Goal: Task Accomplishment & Management: Manage account settings

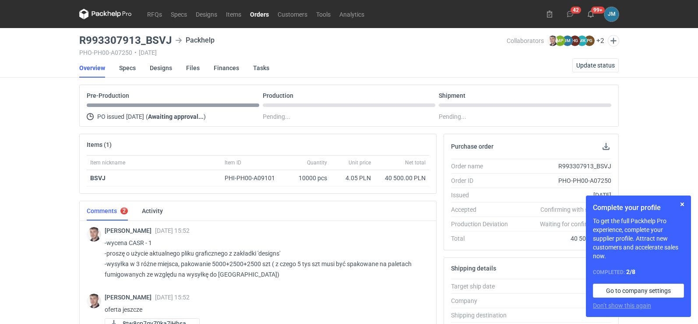
click at [98, 14] on icon at bounding box center [97, 13] width 11 height 5
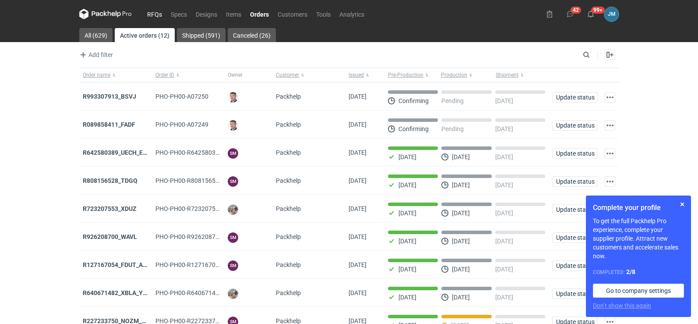
click at [152, 14] on link "RFQs" at bounding box center [155, 14] width 24 height 11
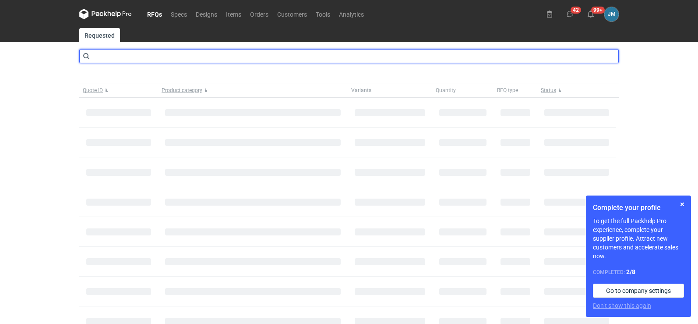
click at [142, 56] on input "text" at bounding box center [349, 56] width 540 height 14
type input "casr"
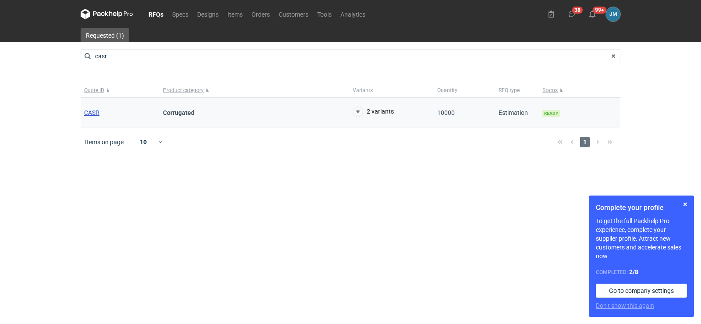
click at [84, 111] on span "CASR" at bounding box center [91, 112] width 15 height 7
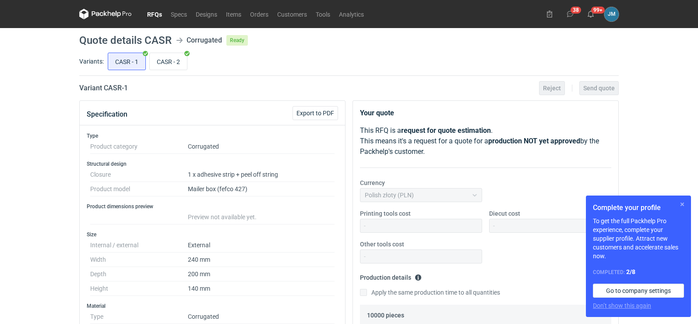
scroll to position [2, 0]
click at [685, 205] on button "button" at bounding box center [682, 204] width 11 height 11
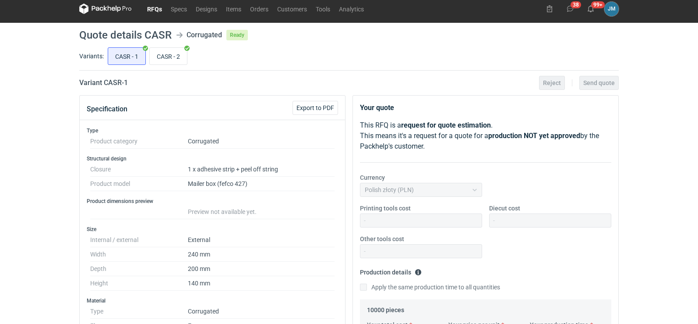
scroll to position [0, 0]
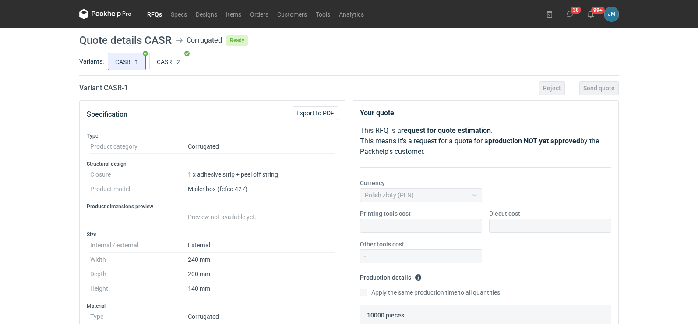
click at [99, 12] on icon at bounding box center [105, 14] width 53 height 11
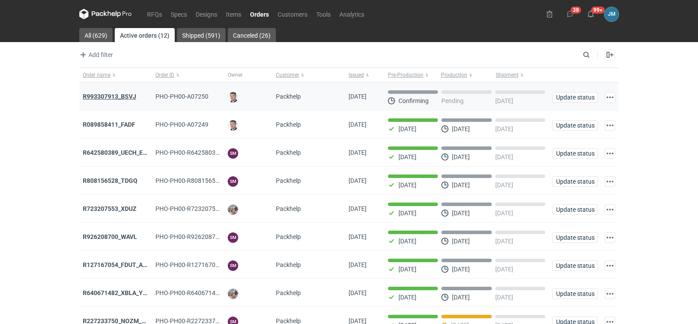
click at [89, 99] on strong "R993307913_BSVJ" at bounding box center [109, 96] width 53 height 7
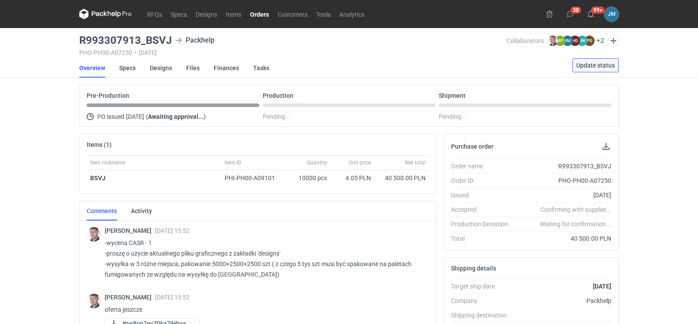
click at [593, 60] on button "Update status" at bounding box center [596, 65] width 46 height 14
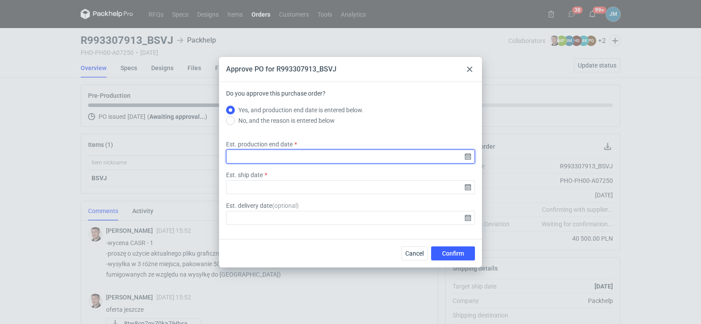
click at [390, 152] on input "Est. production end date" at bounding box center [350, 156] width 249 height 14
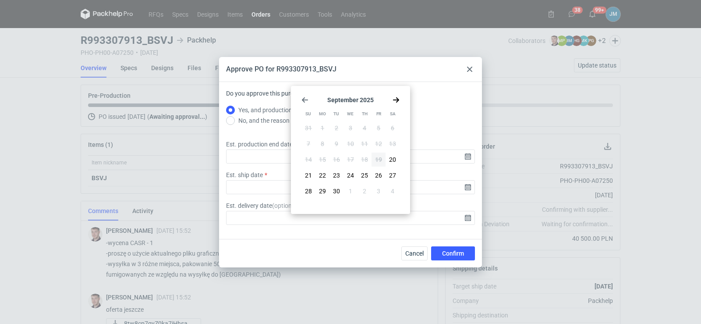
click at [394, 99] on icon "Go forward 1 month" at bounding box center [396, 99] width 7 height 7
click at [337, 163] on span "14" at bounding box center [336, 159] width 7 height 9
type input "[DATE]"
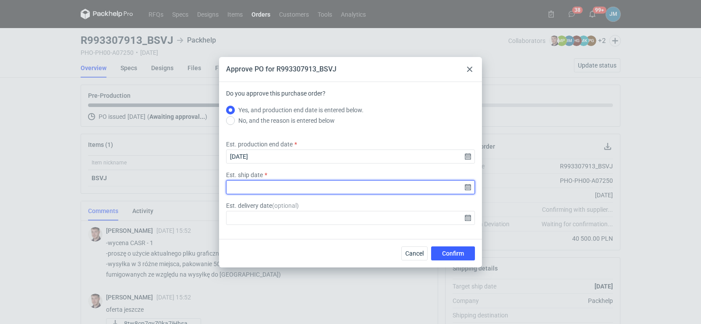
click at [468, 190] on input "Est. ship date" at bounding box center [350, 187] width 249 height 14
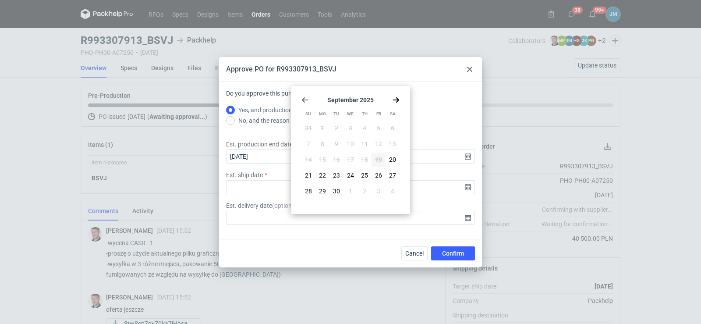
click at [393, 99] on icon "Go forward 1 month" at bounding box center [396, 99] width 7 height 7
click at [351, 159] on span "15" at bounding box center [350, 159] width 7 height 9
type input "[DATE]"
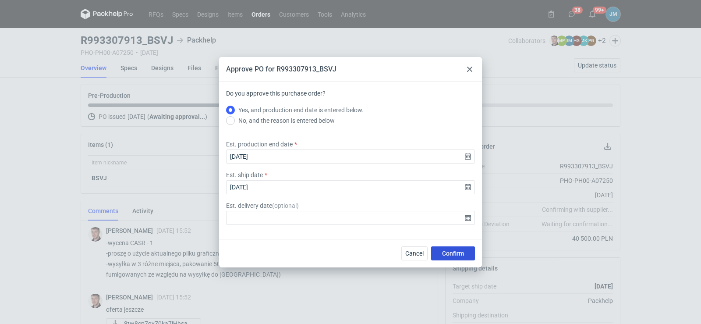
click at [441, 259] on button "Confirm" at bounding box center [453, 253] width 44 height 14
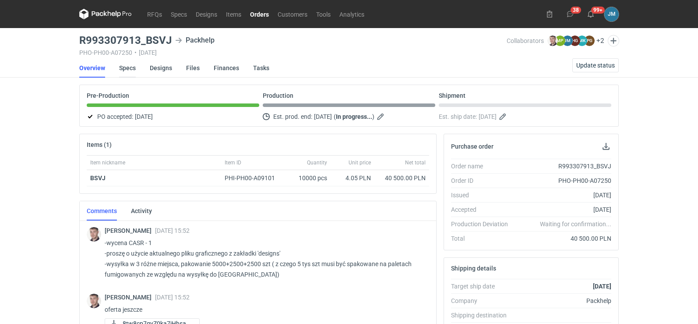
click at [123, 70] on link "Specs" at bounding box center [127, 67] width 17 height 19
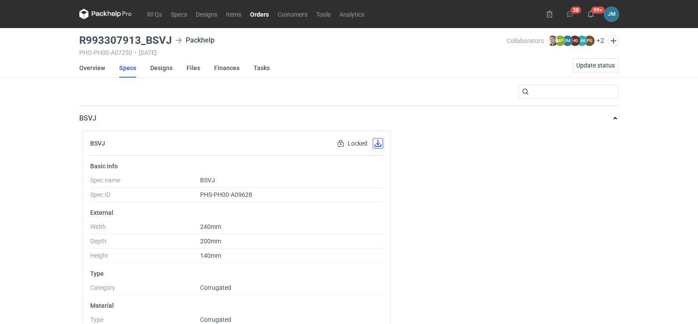
click at [375, 145] on button "button" at bounding box center [378, 143] width 11 height 11
click at [168, 71] on link "Designs" at bounding box center [161, 67] width 22 height 19
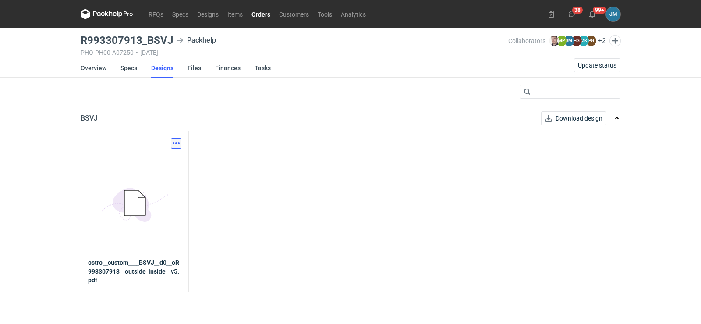
click at [178, 142] on button "button" at bounding box center [176, 143] width 11 height 11
click at [174, 167] on link "Download design part" at bounding box center [137, 163] width 81 height 14
drag, startPoint x: 172, startPoint y: 42, endPoint x: 82, endPoint y: 41, distance: 90.3
click at [82, 41] on h3 "R993307913_BSVJ" at bounding box center [127, 40] width 92 height 11
copy h3 "R993307913_BSVJ"
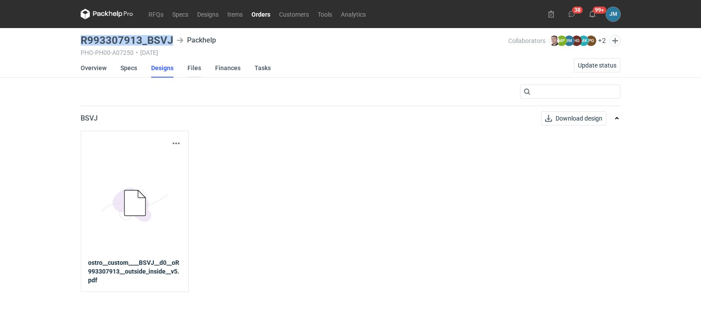
click at [188, 65] on link "Files" at bounding box center [195, 67] width 14 height 19
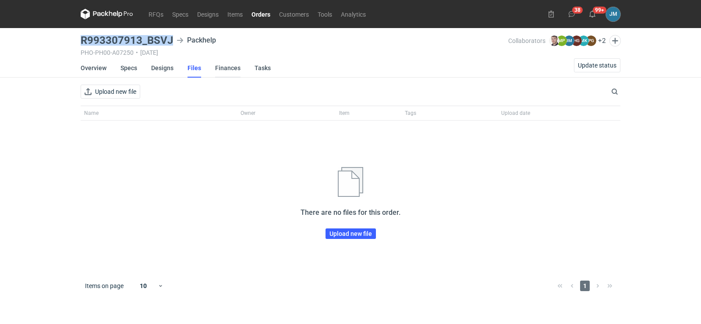
click at [215, 68] on link "Finances" at bounding box center [227, 67] width 25 height 19
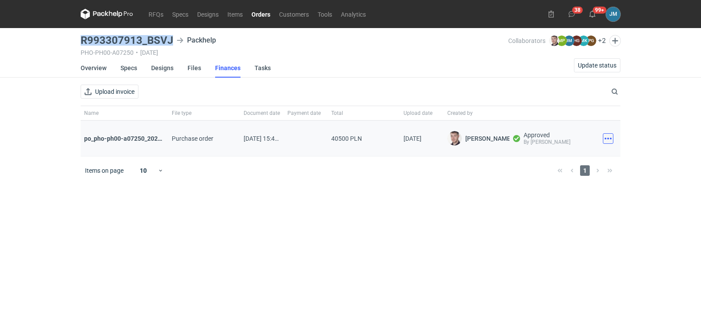
click at [613, 142] on button "button" at bounding box center [608, 138] width 11 height 11
click at [567, 155] on button "Download" at bounding box center [569, 158] width 81 height 14
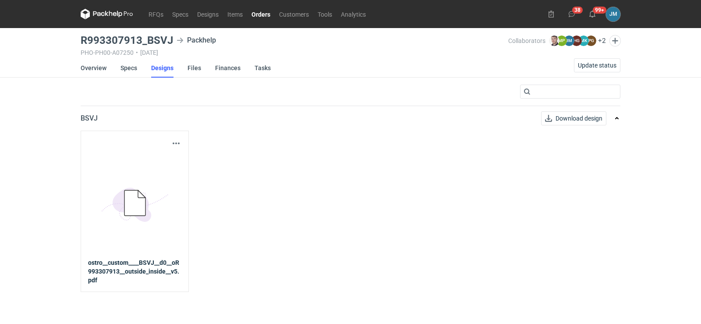
click at [119, 65] on li "Overview" at bounding box center [101, 67] width 40 height 19
click at [122, 69] on link "Specs" at bounding box center [128, 67] width 17 height 19
click at [98, 15] on icon at bounding box center [98, 13] width 11 height 5
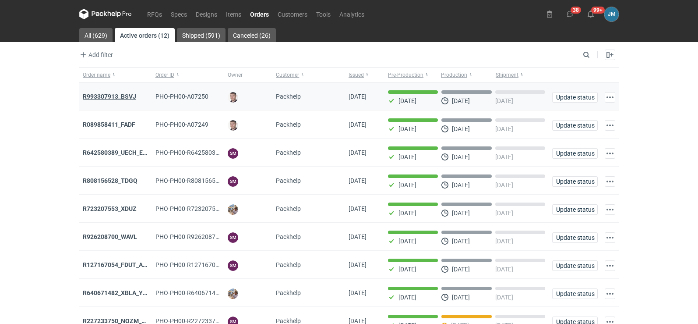
click at [103, 96] on strong "R993307913_BSVJ" at bounding box center [109, 96] width 53 height 7
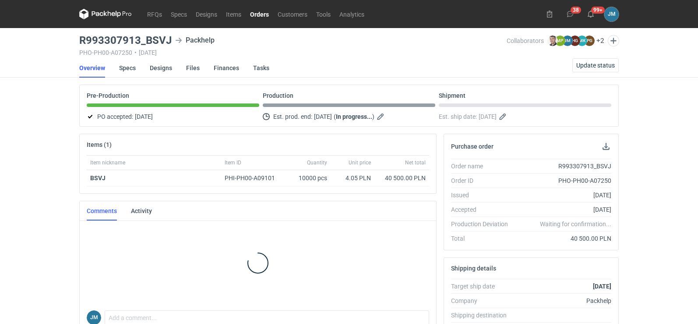
scroll to position [12, 0]
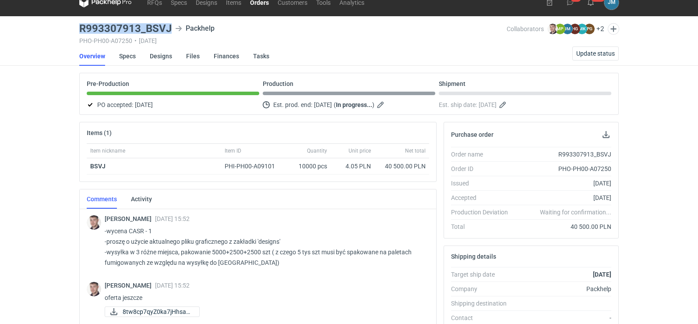
drag, startPoint x: 172, startPoint y: 27, endPoint x: 81, endPoint y: 29, distance: 90.7
click at [81, 29] on div "R993307913_BSVJ Packhelp" at bounding box center [293, 28] width 428 height 11
copy h3 "R993307913_BSVJ"
click at [137, 310] on span "8tw8cp7qyZ0ka7jHhsaQ..." at bounding box center [158, 312] width 70 height 10
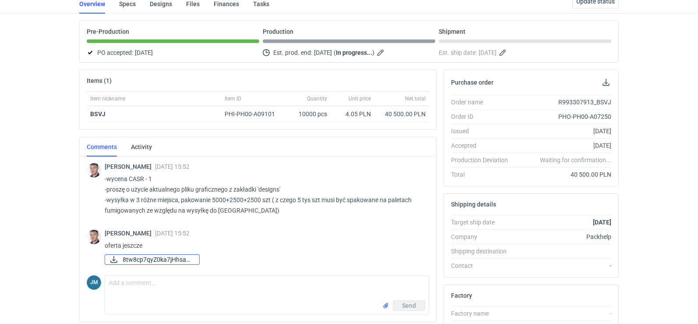
scroll to position [0, 0]
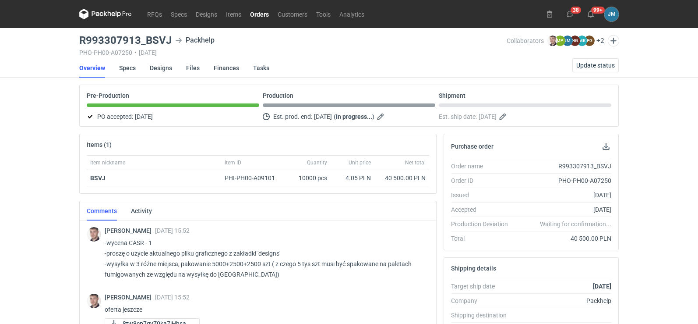
click at [44, 125] on div "RFQs Specs Designs Items Orders Customers Tools Analytics 38 99+ [PERSON_NAME] …" at bounding box center [349, 162] width 698 height 324
click at [96, 10] on icon at bounding box center [105, 14] width 53 height 11
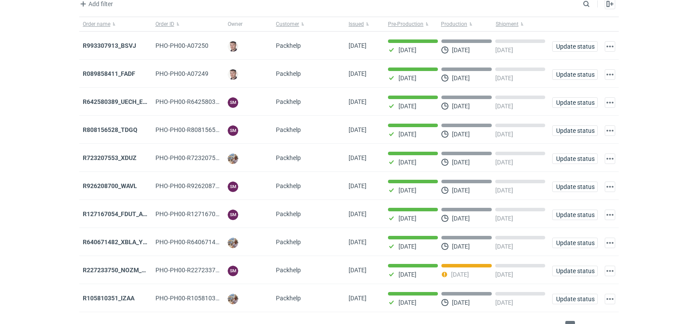
scroll to position [71, 0]
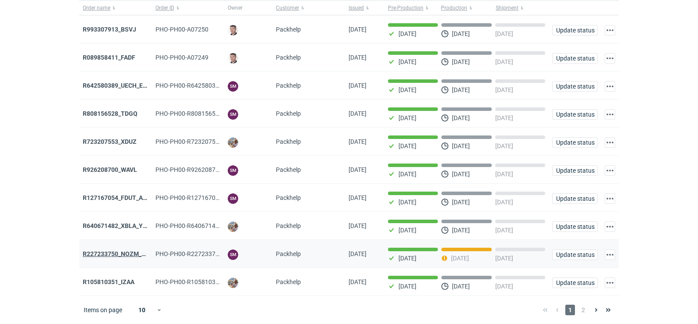
click at [114, 252] on strong "R227233750_NOZM_V1" at bounding box center [116, 253] width 66 height 7
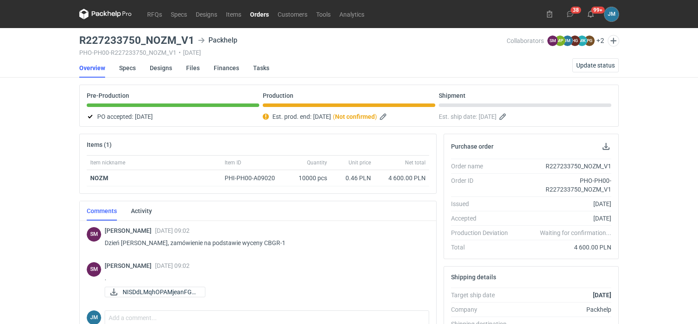
click at [106, 14] on icon at bounding box center [105, 14] width 53 height 11
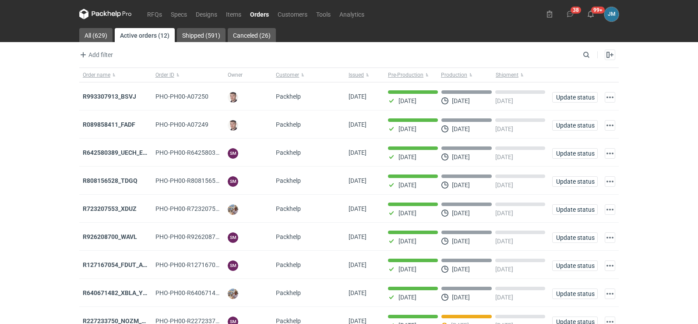
click at [97, 11] on icon at bounding box center [105, 14] width 53 height 11
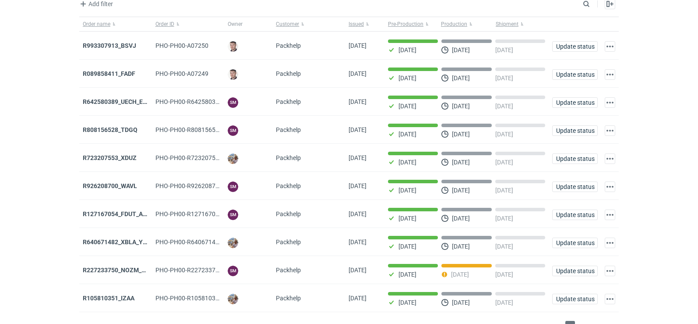
scroll to position [71, 0]
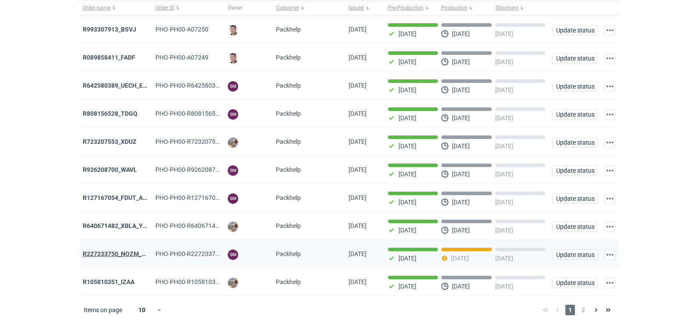
click at [120, 255] on strong "R227233750_NOZM_V1" at bounding box center [116, 253] width 66 height 7
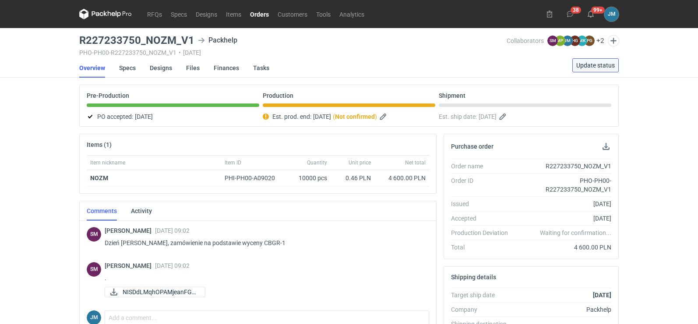
click at [600, 67] on span "Update status" at bounding box center [596, 65] width 39 height 6
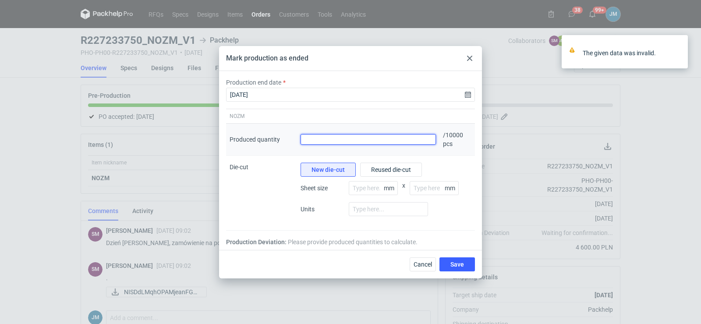
click at [361, 141] on input "Produced quantity" at bounding box center [368, 139] width 135 height 11
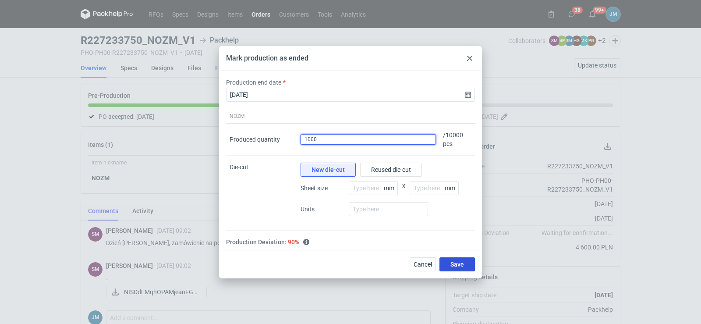
type input "1000"
click at [452, 265] on span "Save" at bounding box center [457, 264] width 14 height 6
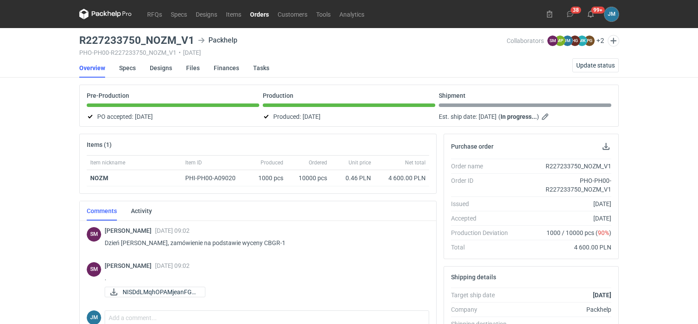
click at [93, 18] on icon at bounding box center [105, 14] width 53 height 11
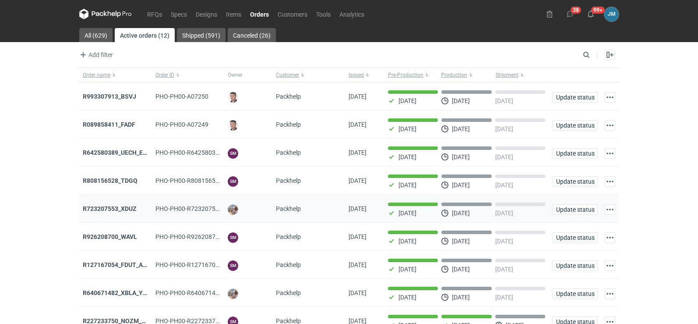
scroll to position [71, 0]
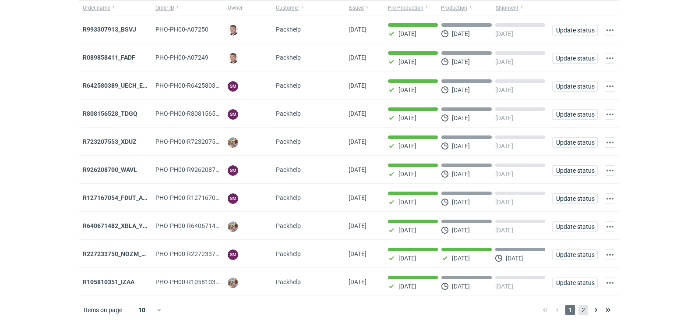
click at [583, 308] on span "2" at bounding box center [584, 310] width 10 height 11
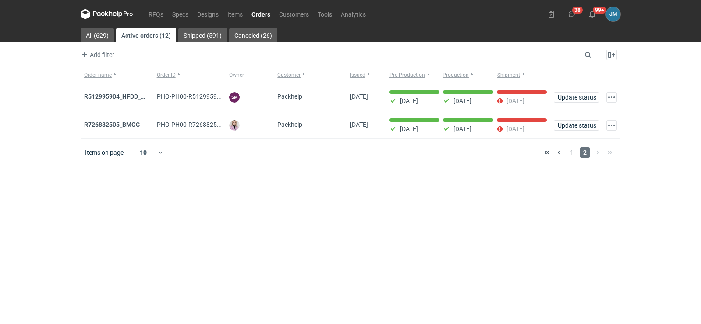
click at [97, 11] on icon at bounding box center [107, 14] width 53 height 11
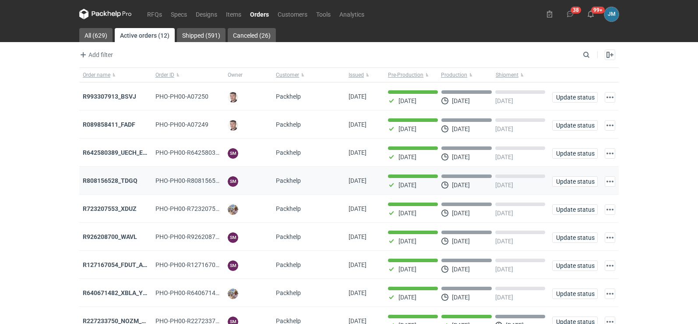
scroll to position [71, 0]
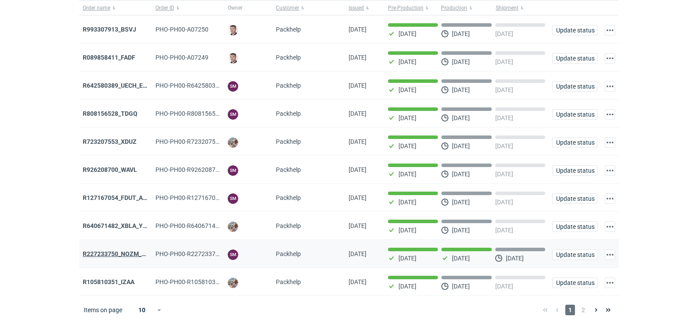
click at [117, 255] on strong "R227233750_NOZM_V1" at bounding box center [116, 253] width 66 height 7
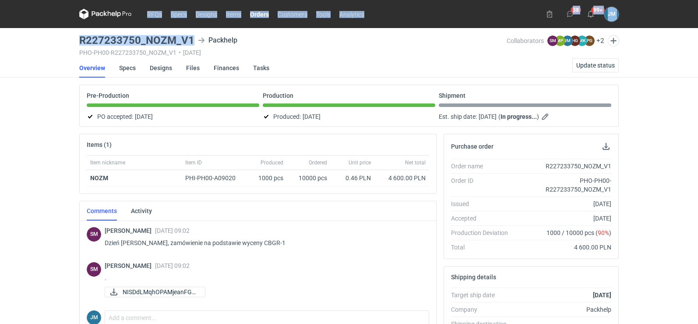
drag, startPoint x: 263, startPoint y: 39, endPoint x: 65, endPoint y: 38, distance: 197.6
click at [65, 38] on div "RFQs Specs Designs Items Orders Customers Tools Analytics 38 99+ [PERSON_NAME] …" at bounding box center [349, 162] width 698 height 324
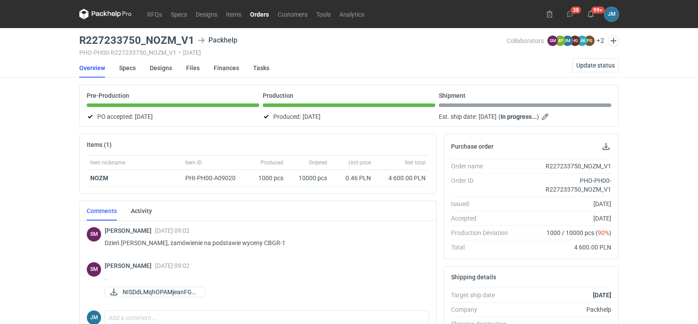
click at [67, 46] on div "RFQs Specs Designs Items Orders Customers Tools Analytics 38 99+ [PERSON_NAME] …" at bounding box center [349, 162] width 698 height 324
drag, startPoint x: 248, startPoint y: 41, endPoint x: 113, endPoint y: 41, distance: 135.4
click at [113, 41] on div "R227233750_NOZM_V1 Packhelp" at bounding box center [293, 40] width 428 height 11
click at [355, 53] on div "PHO-PH00-R227233750_NOZM_V1 • [DATE]" at bounding box center [293, 52] width 428 height 7
drag, startPoint x: 250, startPoint y: 41, endPoint x: 73, endPoint y: 36, distance: 177.5
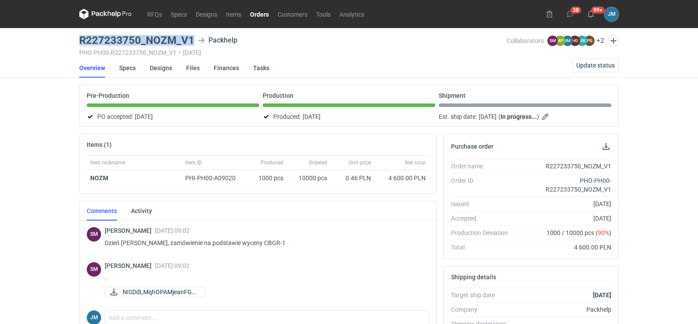
click at [73, 36] on div "RFQs Specs Designs Items Orders Customers Tools Analytics 38 99+ [PERSON_NAME] …" at bounding box center [349, 162] width 698 height 324
copy h3 "R227233750_NOZM_V1"
click at [55, 218] on div "RFQs Specs Designs Items Orders Customers Tools Analytics 38 99+ [PERSON_NAME] …" at bounding box center [349, 162] width 698 height 324
click at [98, 16] on icon at bounding box center [105, 14] width 53 height 11
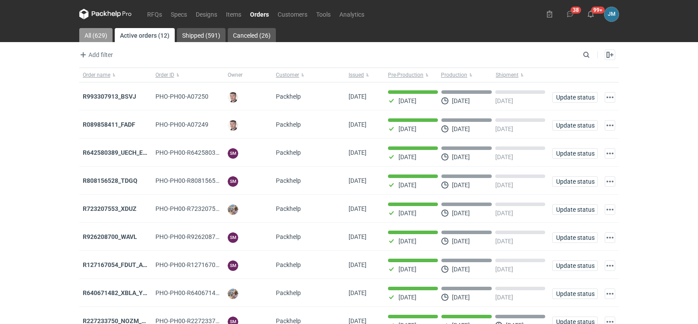
click at [100, 37] on link "All (629)" at bounding box center [95, 35] width 33 height 14
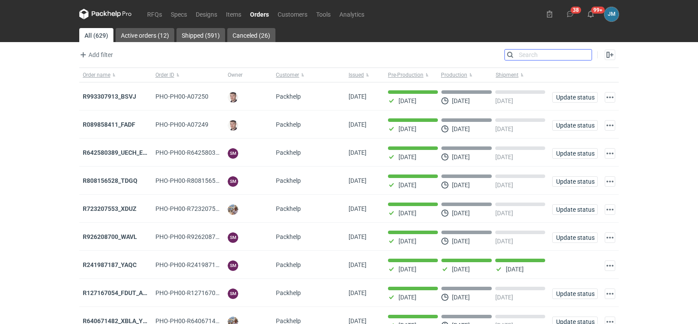
click at [590, 55] on input "Search" at bounding box center [548, 55] width 87 height 11
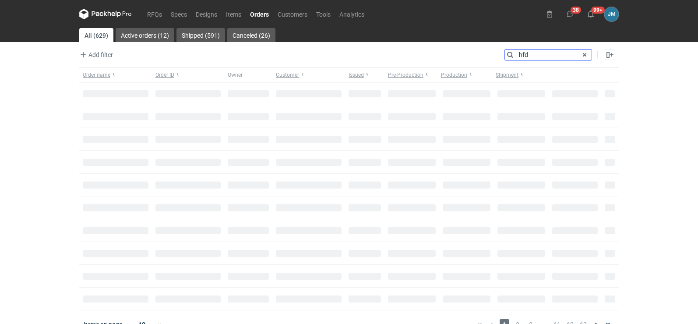
type input "hfd"
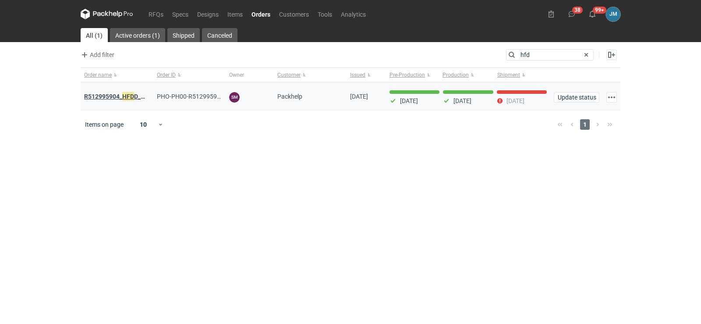
click at [105, 96] on strong "R512995904_ HFD D_MOOR" at bounding box center [121, 97] width 74 height 10
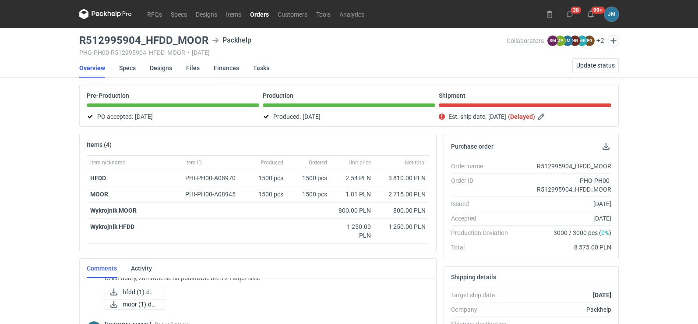
click at [216, 65] on link "Finances" at bounding box center [226, 67] width 25 height 19
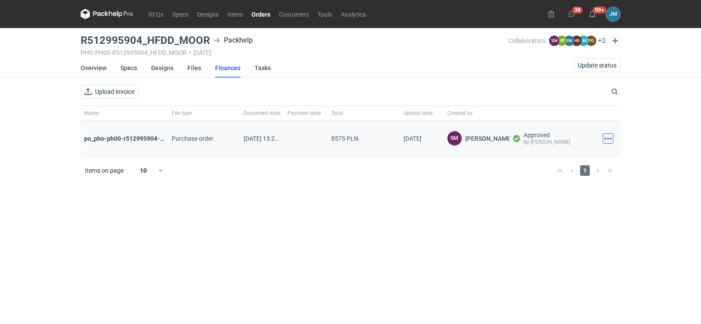
click at [606, 141] on button "button" at bounding box center [608, 138] width 11 height 11
click at [573, 156] on button "Download" at bounding box center [569, 158] width 81 height 14
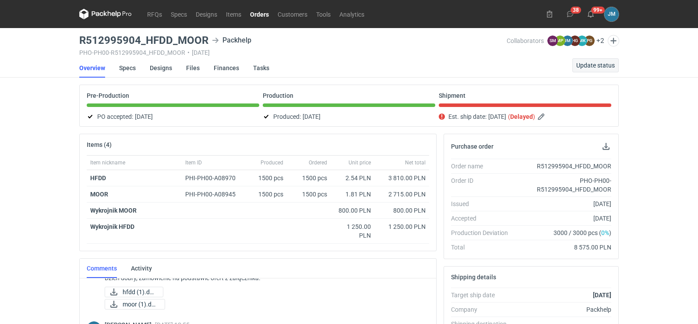
click at [593, 72] on nav "Overview Specs Designs Files Finances Tasks Update status" at bounding box center [349, 67] width 540 height 19
click at [593, 66] on span "Update status" at bounding box center [596, 65] width 39 height 6
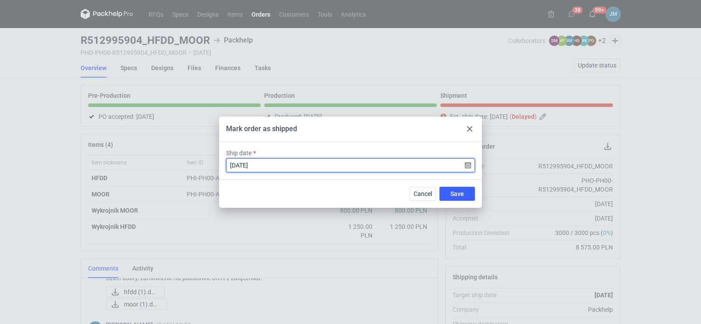
click at [352, 168] on input "[DATE]" at bounding box center [350, 165] width 249 height 14
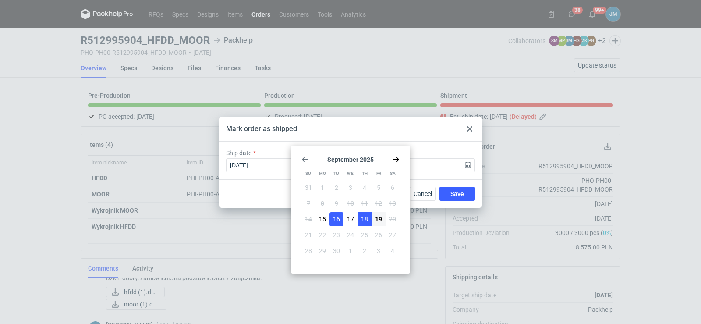
click at [367, 220] on span "18" at bounding box center [364, 219] width 7 height 9
type input "[DATE]"
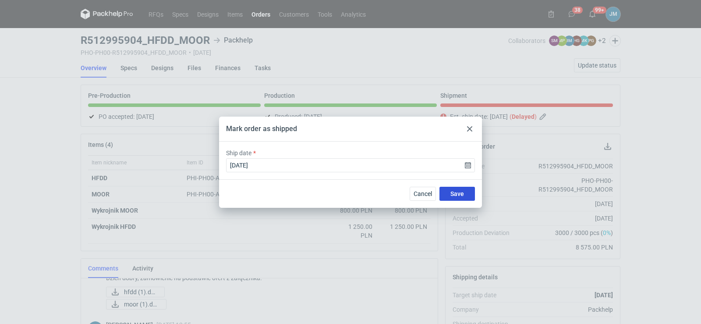
click at [458, 194] on span "Save" at bounding box center [457, 194] width 14 height 6
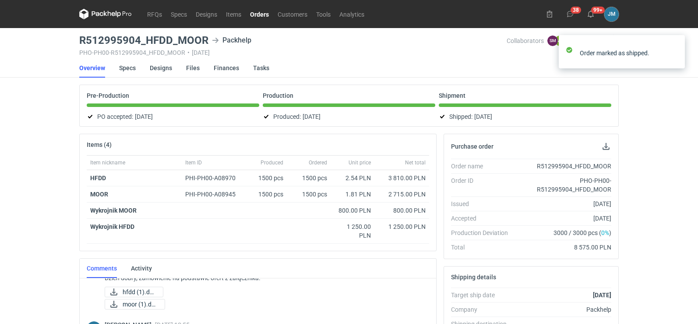
click at [119, 15] on icon at bounding box center [105, 14] width 53 height 11
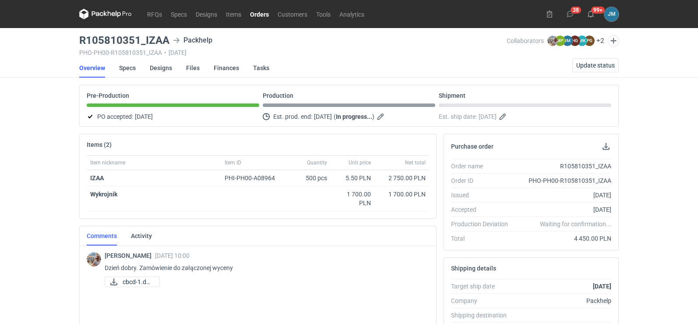
click at [96, 11] on icon at bounding box center [105, 14] width 53 height 11
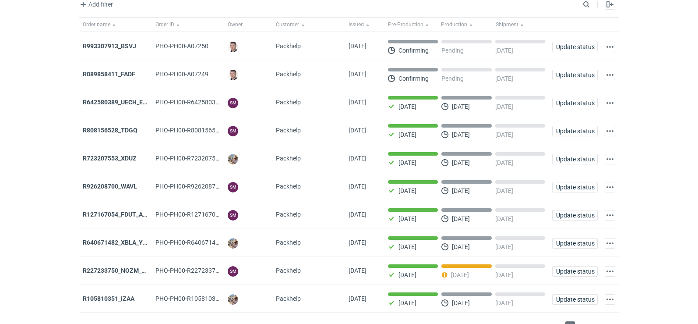
scroll to position [71, 0]
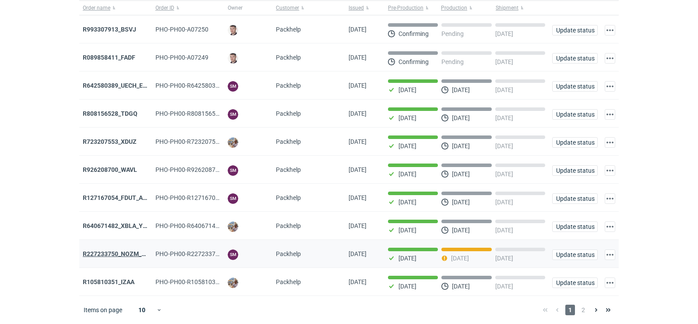
click at [95, 253] on strong "R227233750_NOZM_V1" at bounding box center [116, 253] width 66 height 7
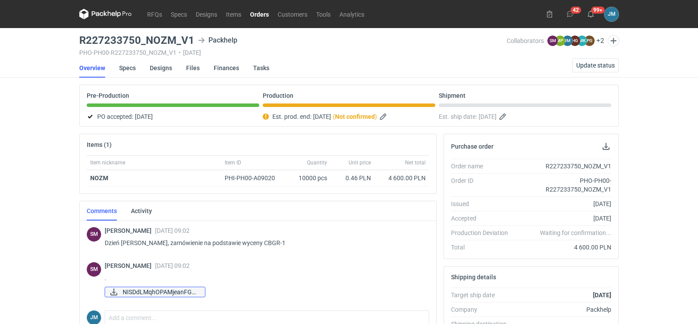
click at [134, 292] on span "NISDdLMqhOPAMjeanFGG..." at bounding box center [160, 292] width 75 height 10
click at [108, 12] on icon at bounding box center [110, 13] width 4 height 5
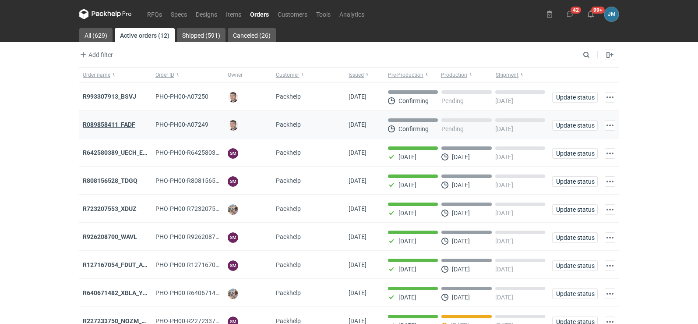
click at [128, 123] on strong "R089858411_FADF" at bounding box center [109, 124] width 53 height 7
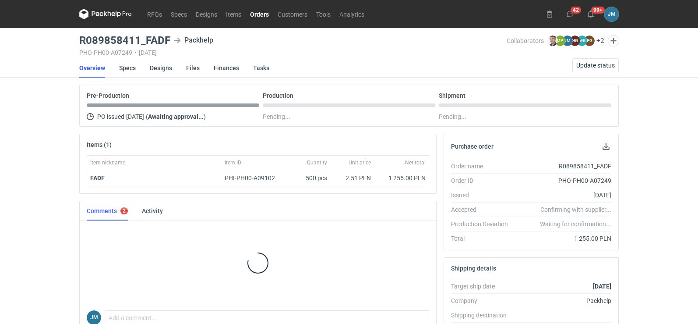
scroll to position [8, 0]
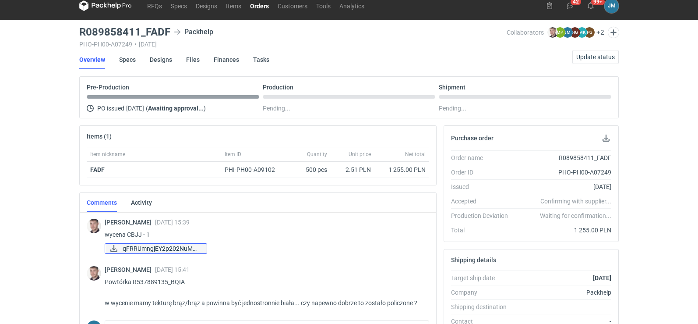
click at [125, 245] on span "qFRRUmngjEY2p202NuMM..." at bounding box center [161, 249] width 77 height 10
click at [128, 59] on link "Specs" at bounding box center [127, 59] width 17 height 19
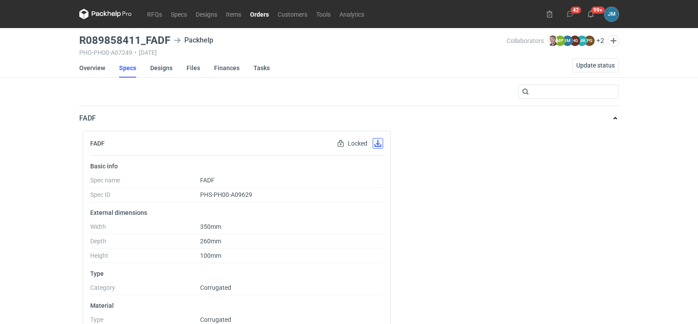
click at [378, 142] on button "button" at bounding box center [378, 143] width 11 height 11
click at [150, 68] on link "Designs" at bounding box center [161, 67] width 22 height 19
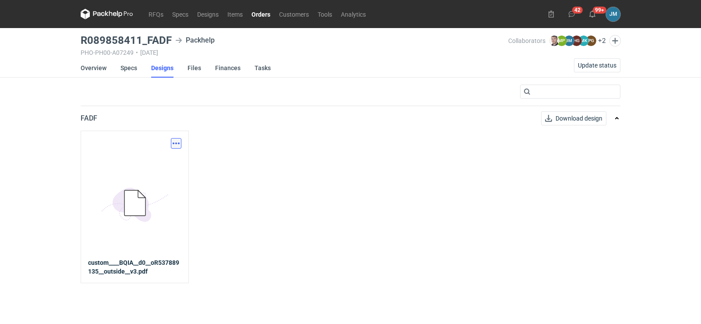
click at [177, 147] on button "button" at bounding box center [176, 143] width 11 height 11
click at [164, 162] on link "Download design part" at bounding box center [137, 163] width 81 height 14
click at [224, 68] on link "Finances" at bounding box center [227, 67] width 25 height 19
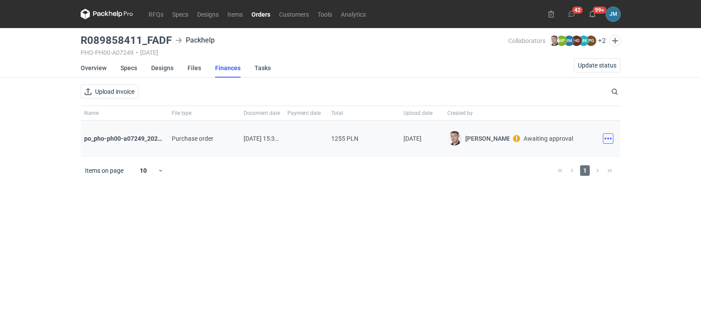
click at [608, 141] on button "button" at bounding box center [608, 138] width 11 height 11
click at [574, 157] on button "Download" at bounding box center [569, 158] width 81 height 14
click at [95, 14] on icon at bounding box center [107, 14] width 53 height 11
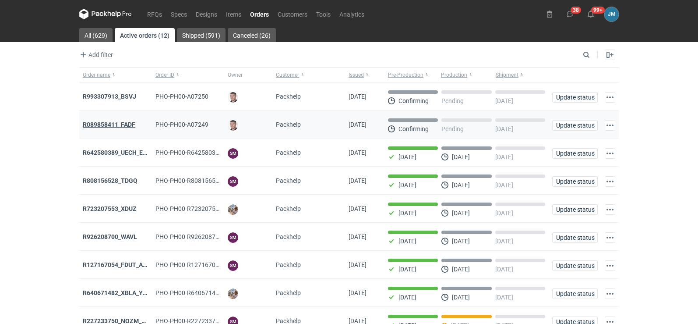
click at [92, 125] on strong "R089858411_FADF" at bounding box center [109, 124] width 53 height 7
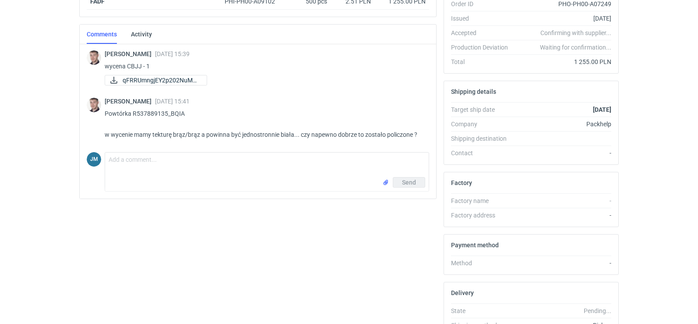
scroll to position [1, 0]
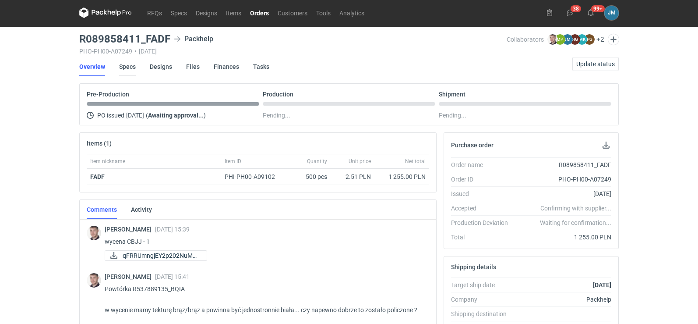
click at [123, 67] on link "Specs" at bounding box center [127, 66] width 17 height 19
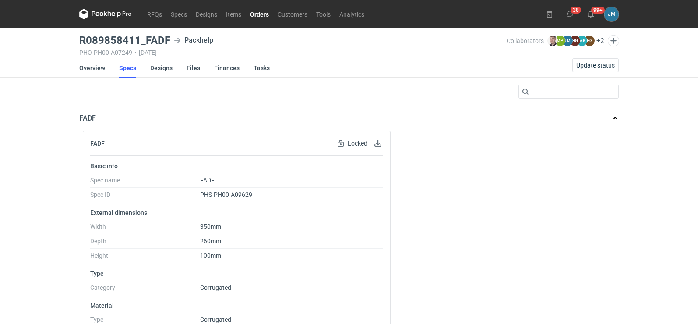
click at [112, 20] on nav "RFQs Specs Designs Items Orders Customers Tools Analytics" at bounding box center [224, 14] width 290 height 28
click at [96, 15] on icon at bounding box center [97, 13] width 11 height 5
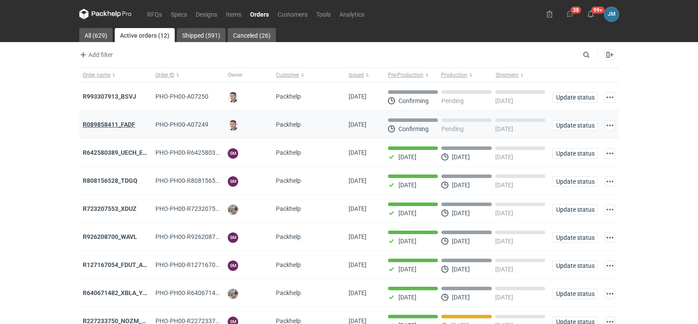
click at [91, 124] on strong "R089858411_FADF" at bounding box center [109, 124] width 53 height 7
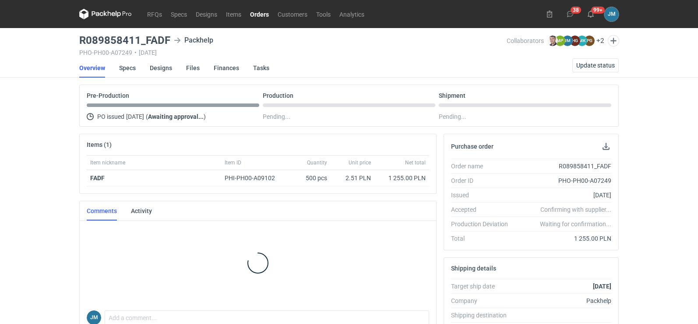
scroll to position [1, 0]
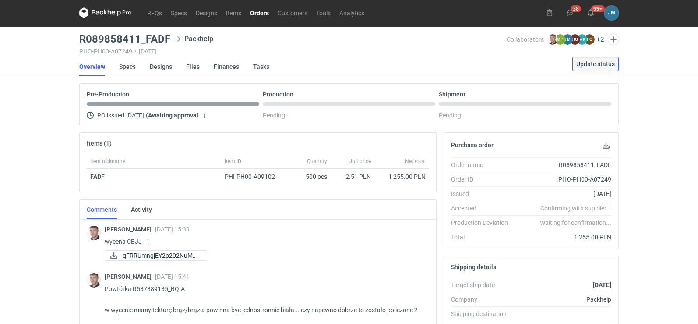
click at [598, 63] on span "Update status" at bounding box center [596, 64] width 39 height 6
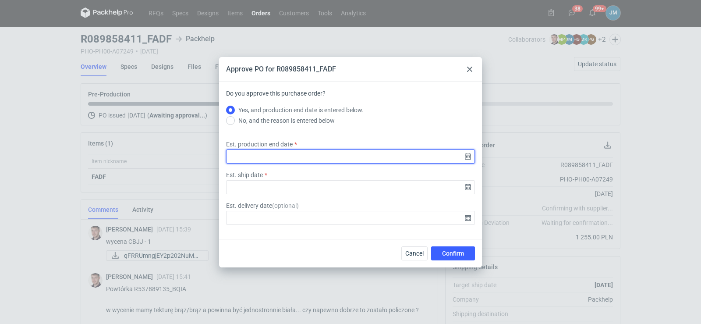
click at [469, 158] on input "Est. production end date" at bounding box center [350, 156] width 249 height 14
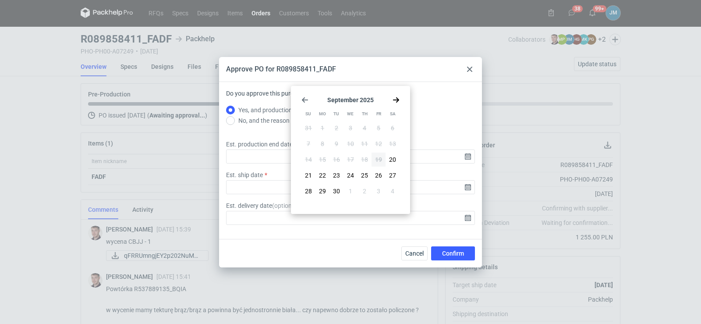
click at [396, 101] on icon "Go forward 1 month" at bounding box center [396, 99] width 7 height 7
click at [379, 126] on span "3" at bounding box center [379, 128] width 4 height 9
type input "2025-10-03"
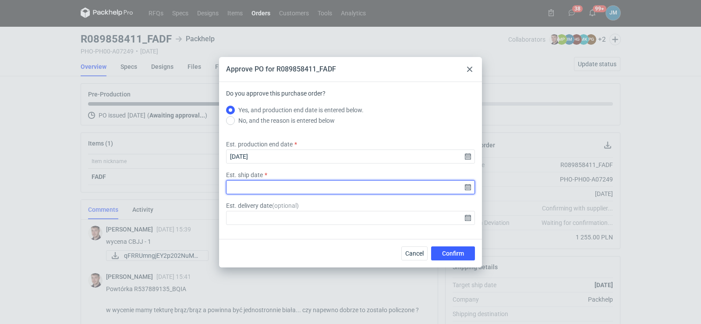
click at [465, 187] on input "Est. ship date" at bounding box center [350, 187] width 249 height 14
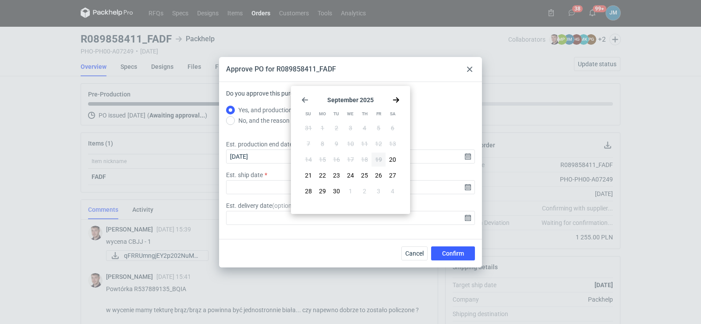
click at [396, 102] on icon "Go forward 1 month" at bounding box center [396, 99] width 7 height 7
click at [324, 142] on span "6" at bounding box center [323, 143] width 4 height 9
type input "2025-10-06"
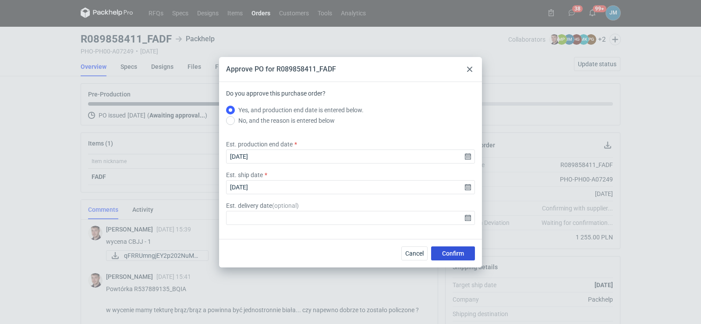
click at [442, 247] on button "Confirm" at bounding box center [453, 253] width 44 height 14
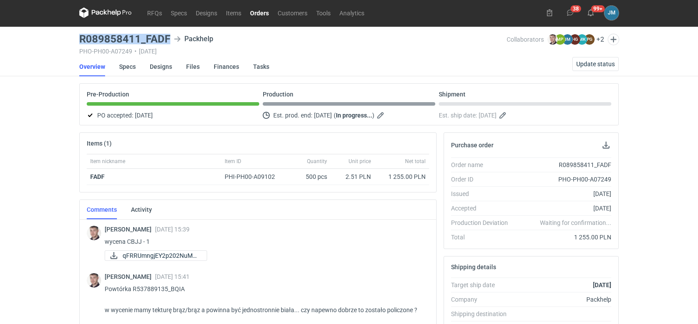
drag, startPoint x: 170, startPoint y: 41, endPoint x: 81, endPoint y: 41, distance: 89.8
click at [81, 41] on div "R089858411_FADF Packhelp" at bounding box center [293, 39] width 428 height 11
copy h3 "R089858411_FADF"
click at [123, 67] on link "Specs" at bounding box center [127, 66] width 17 height 19
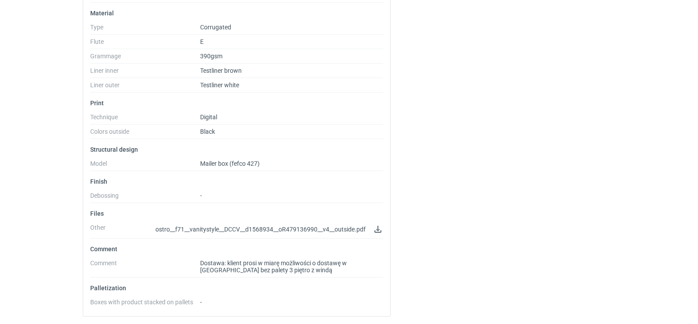
scroll to position [117, 0]
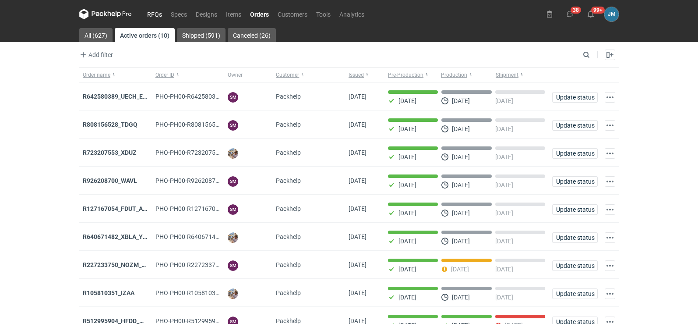
click at [155, 19] on link "RFQs" at bounding box center [155, 14] width 24 height 11
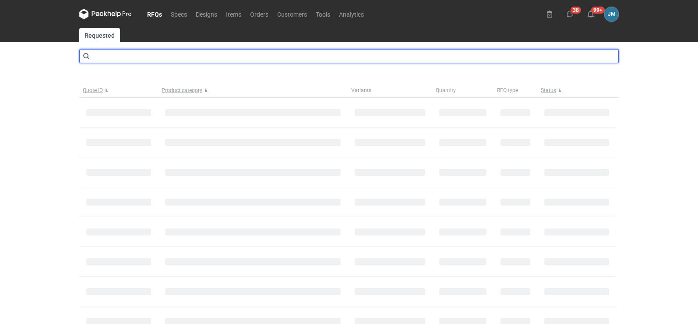
click at [155, 50] on input "text" at bounding box center [349, 56] width 540 height 14
type input "cbjj"
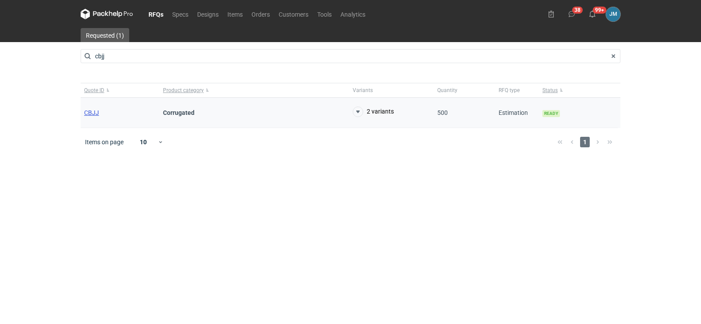
click at [86, 113] on span "CBJJ" at bounding box center [91, 112] width 15 height 7
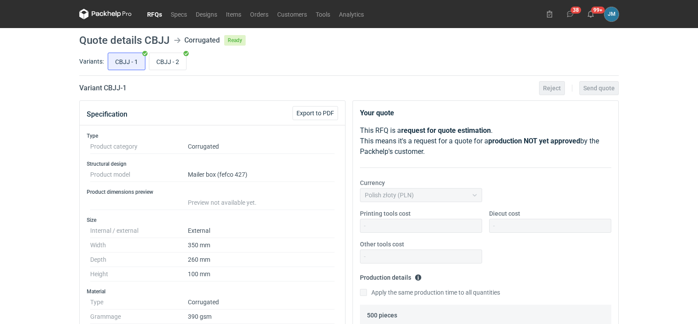
click at [108, 11] on icon at bounding box center [105, 14] width 53 height 11
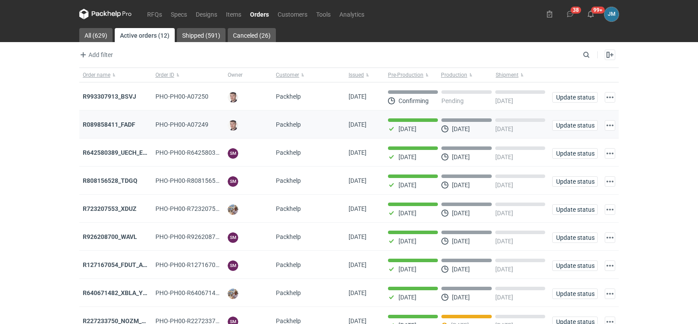
click at [92, 128] on div "R089858411_FADF" at bounding box center [116, 124] width 66 height 9
click at [92, 124] on strong "R089858411_FADF" at bounding box center [109, 124] width 53 height 7
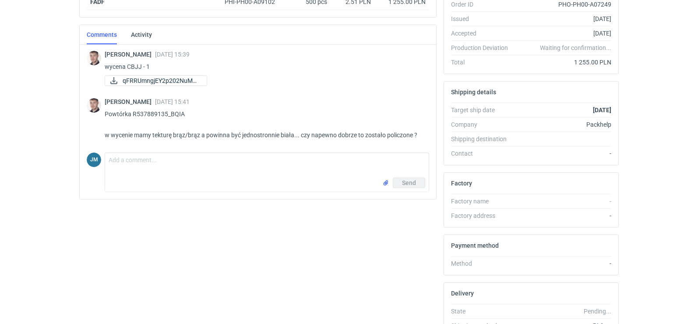
scroll to position [177, 0]
drag, startPoint x: 185, startPoint y: 114, endPoint x: 170, endPoint y: 117, distance: 15.5
click at [170, 117] on p "Powtórka R537889135_BQIA w wycenie mamy tekturę brąz/brąz a powinna być jednost…" at bounding box center [264, 124] width 318 height 32
copy p "BQIA"
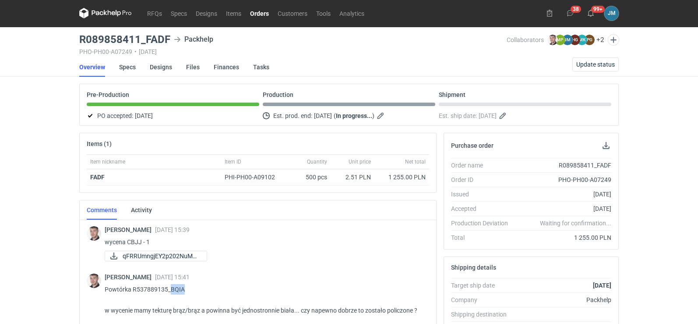
scroll to position [0, 0]
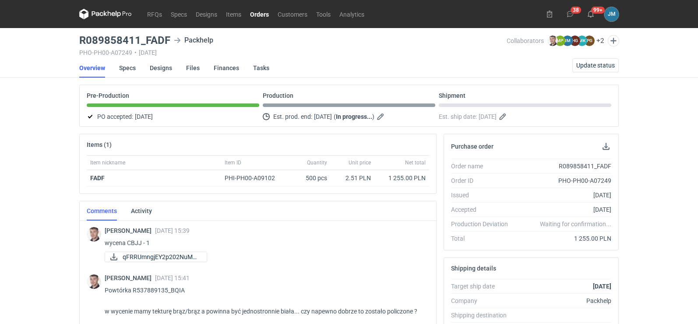
click at [71, 202] on div "RFQs Specs Designs Items Orders Customers Tools Analytics 38 99+ JM Joanna Myśl…" at bounding box center [349, 162] width 698 height 324
click at [99, 18] on icon at bounding box center [105, 14] width 53 height 11
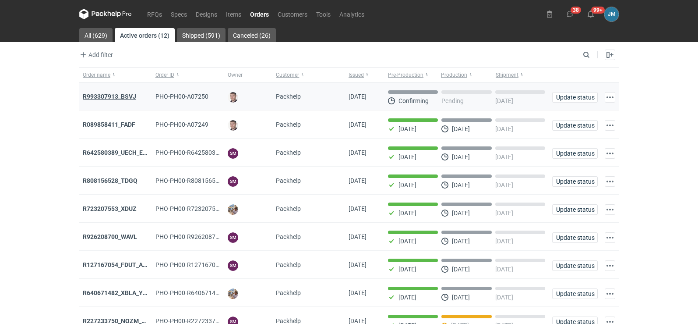
click at [116, 93] on strong "R993307913_BSVJ" at bounding box center [109, 96] width 53 height 7
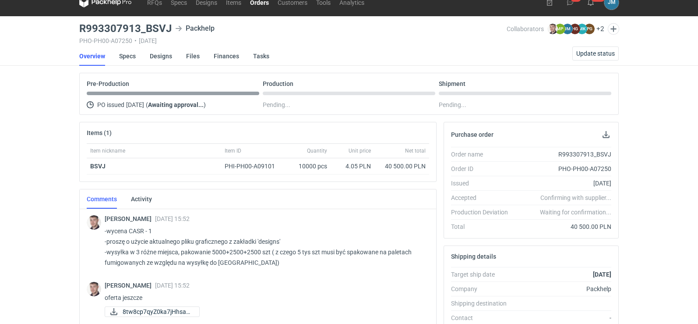
scroll to position [187, 0]
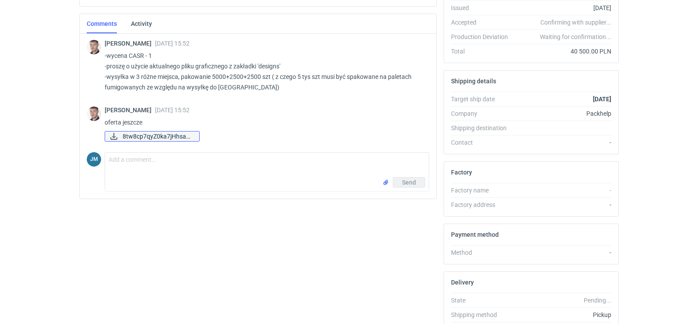
click at [128, 137] on span "8tw8cp7qyZ0ka7jHhsaQ..." at bounding box center [158, 136] width 70 height 10
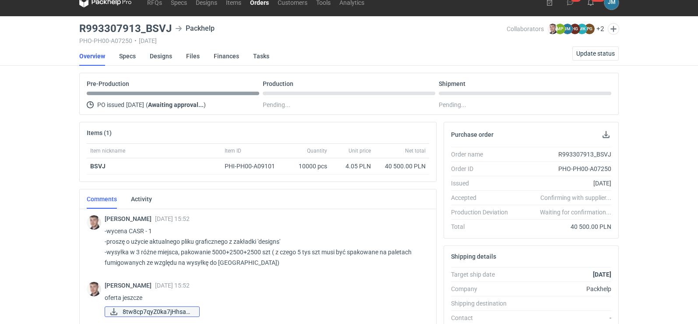
click at [135, 311] on span "8tw8cp7qyZ0ka7jHhsaQ..." at bounding box center [158, 312] width 70 height 10
